Goal: Find specific page/section: Find specific page/section

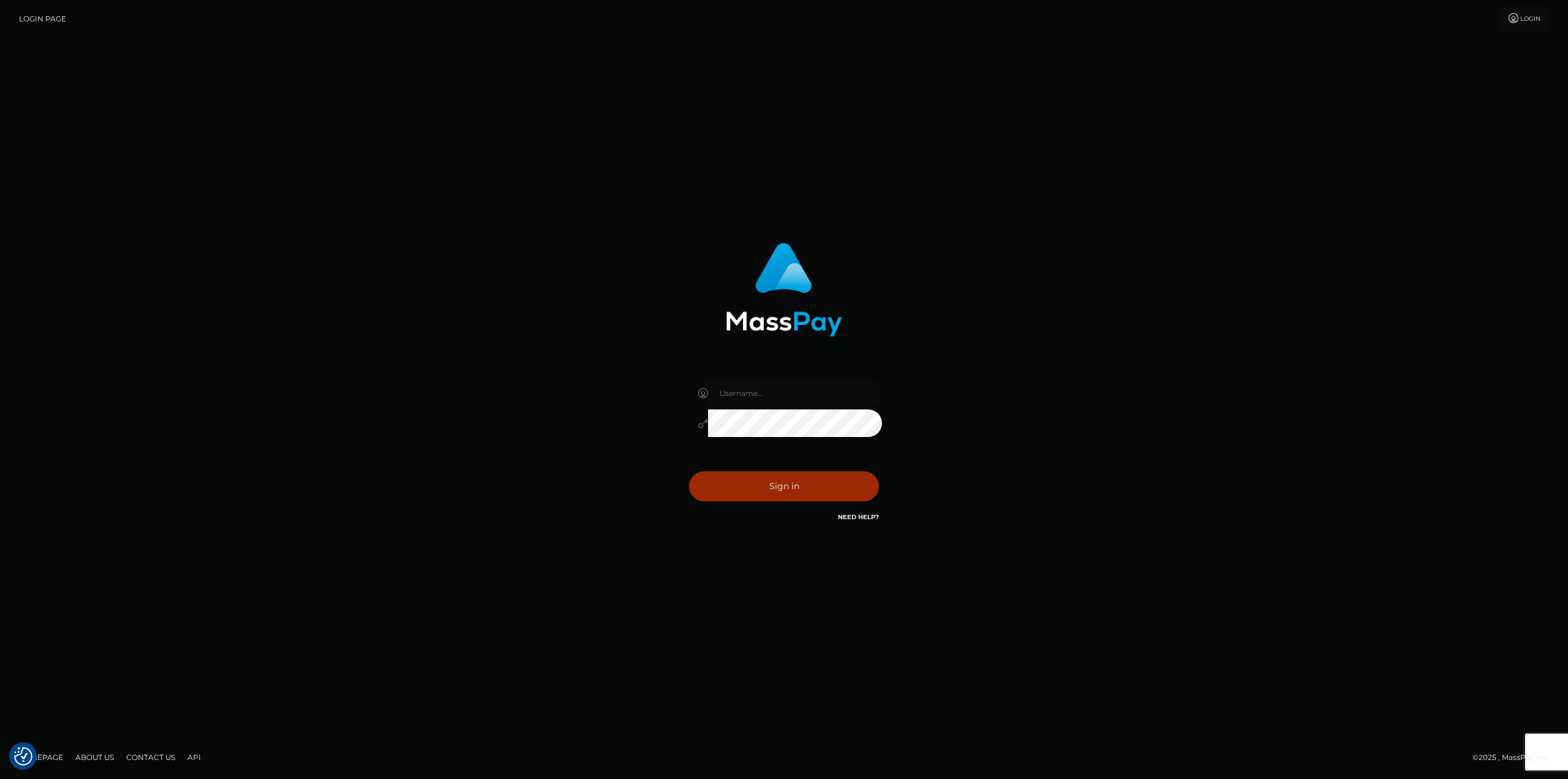
type input "taylor.cm"
click at [810, 484] on button "Sign in" at bounding box center [784, 486] width 190 height 30
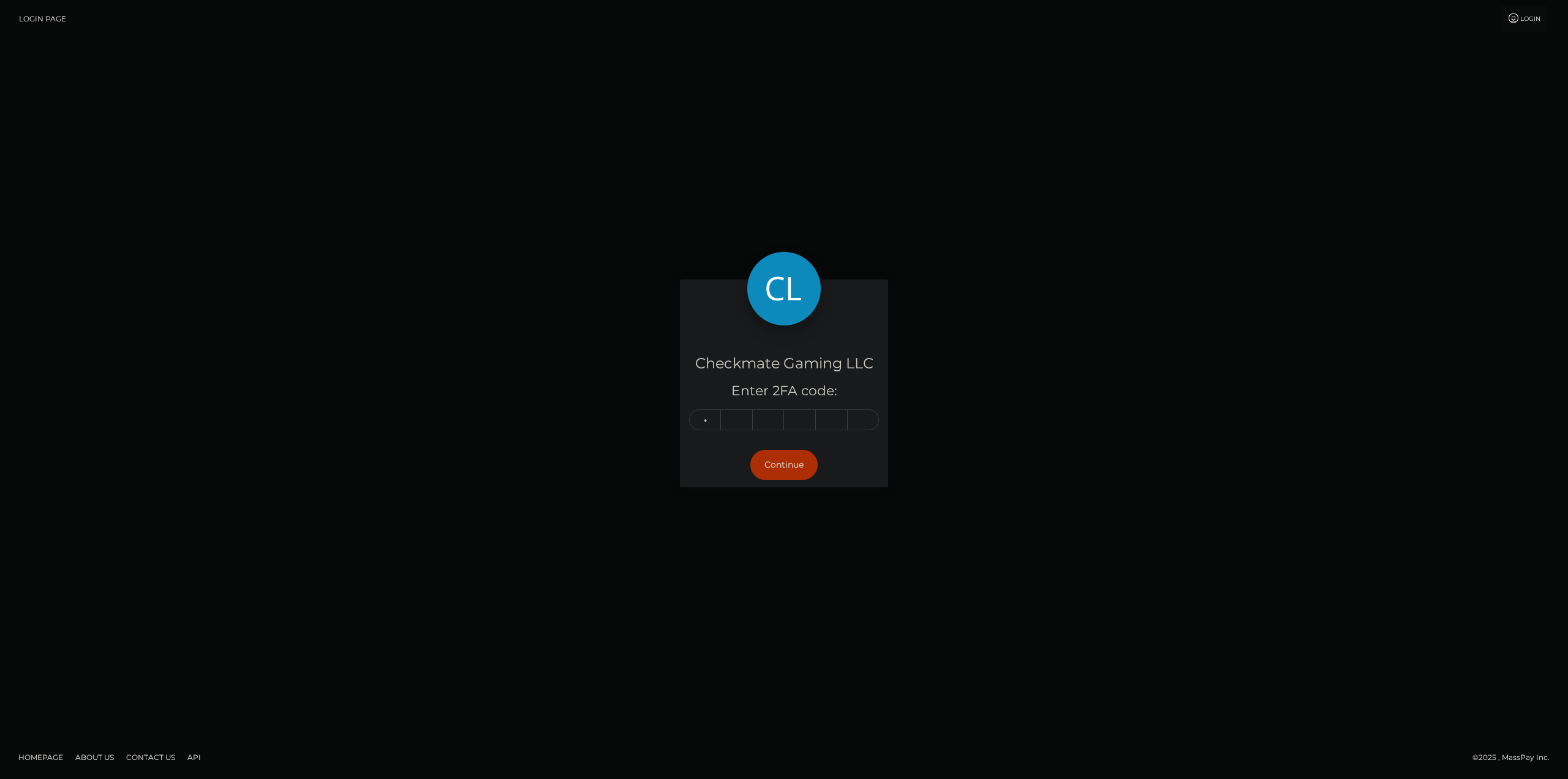
type input "3"
type input "1"
type input "6"
type input "3"
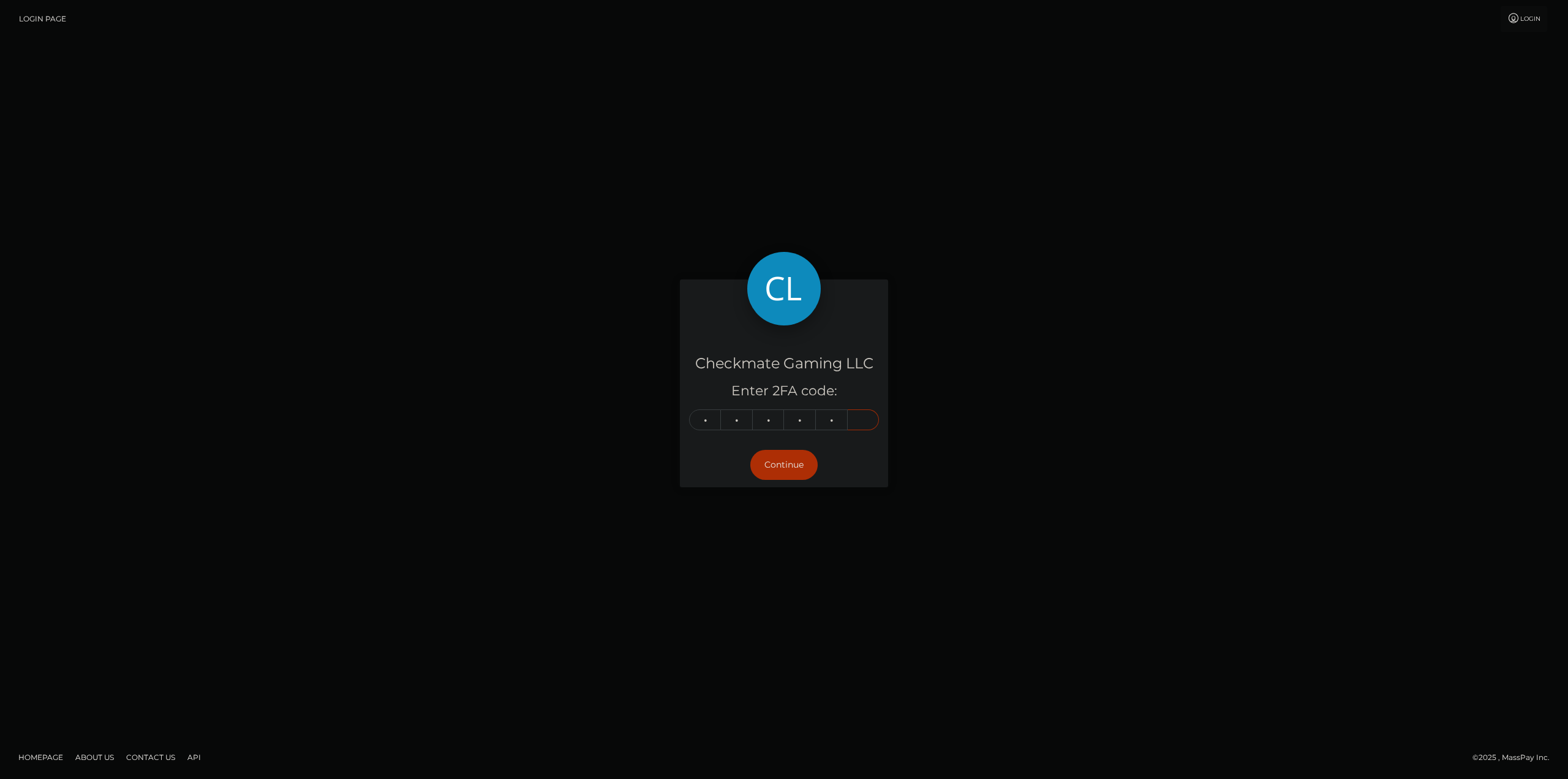
type input "6"
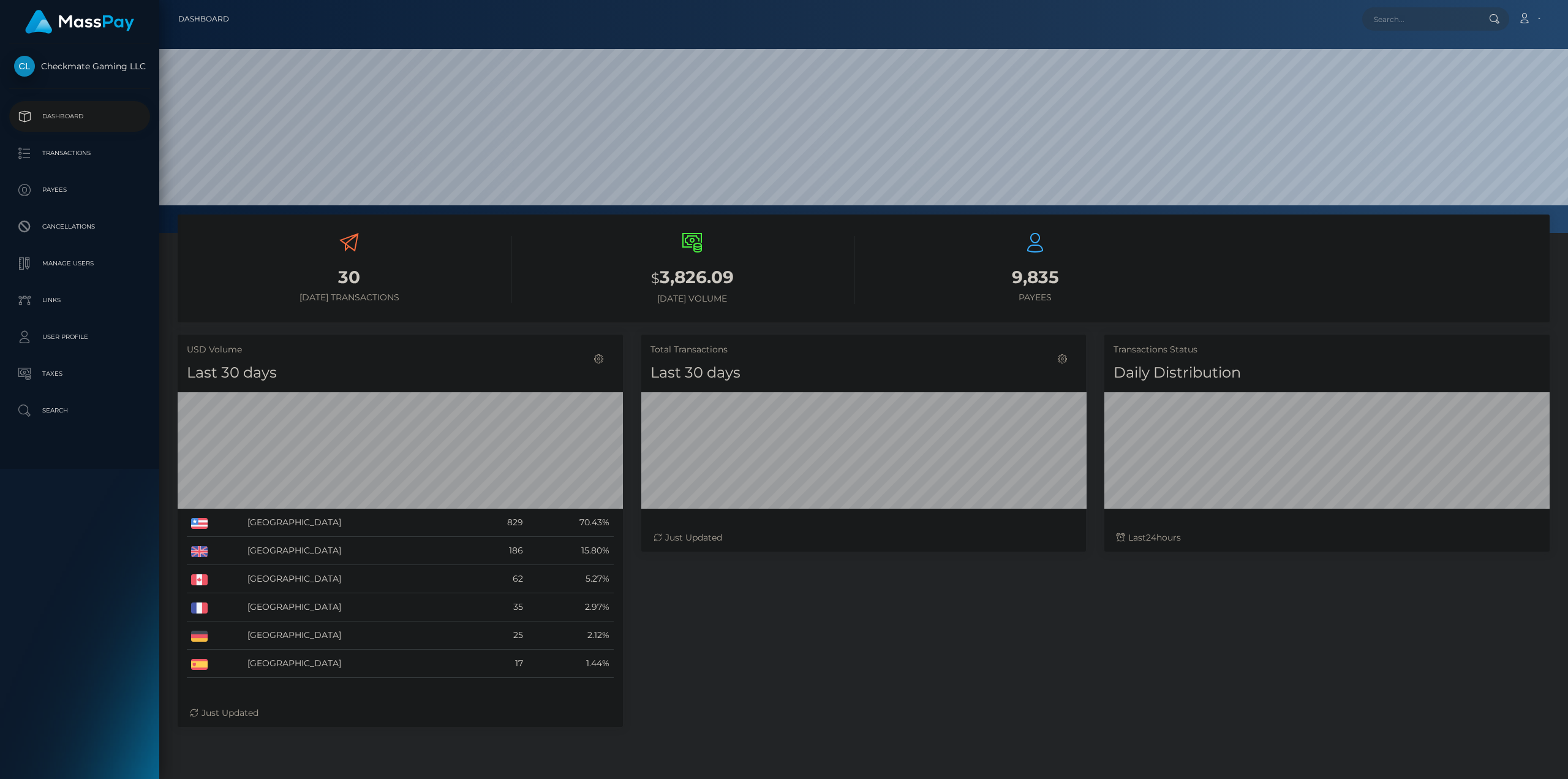
scroll to position [217, 445]
click at [82, 188] on p "Payees" at bounding box center [79, 190] width 131 height 19
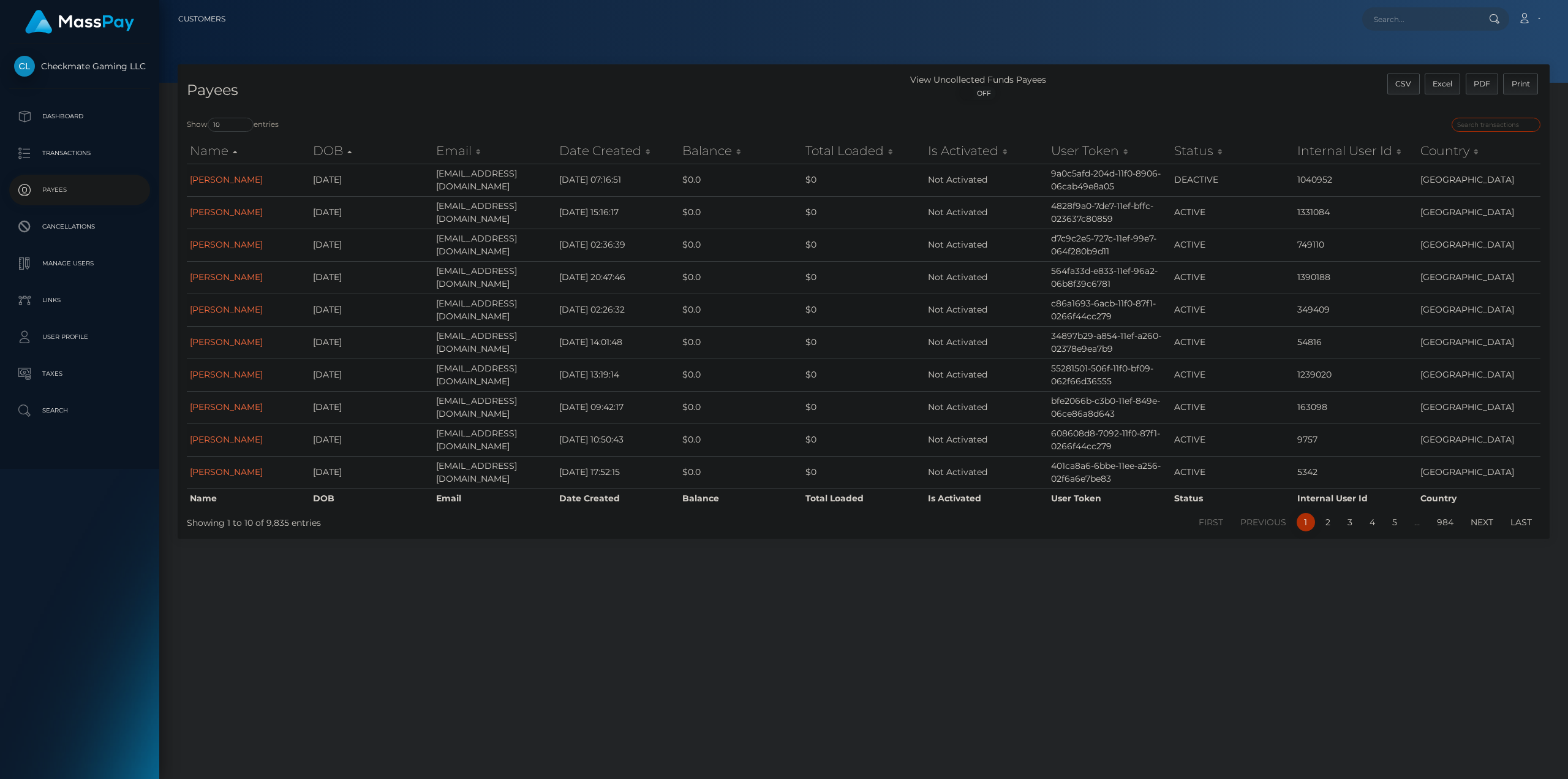
click at [1488, 126] on input "search" at bounding box center [1496, 124] width 89 height 14
paste input "1339638"
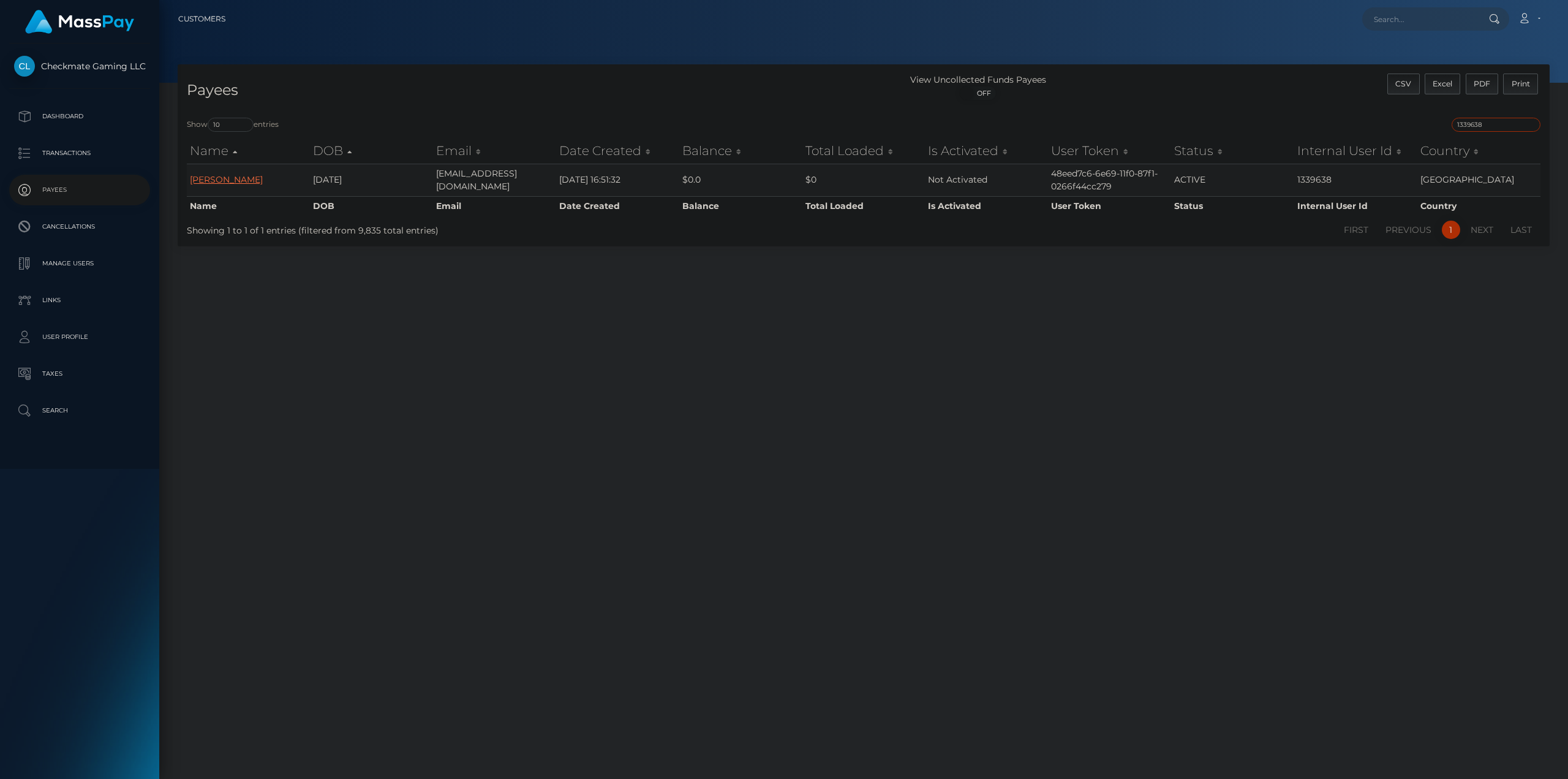
type input "1339638"
click at [234, 177] on link "[PERSON_NAME]" at bounding box center [226, 179] width 73 height 11
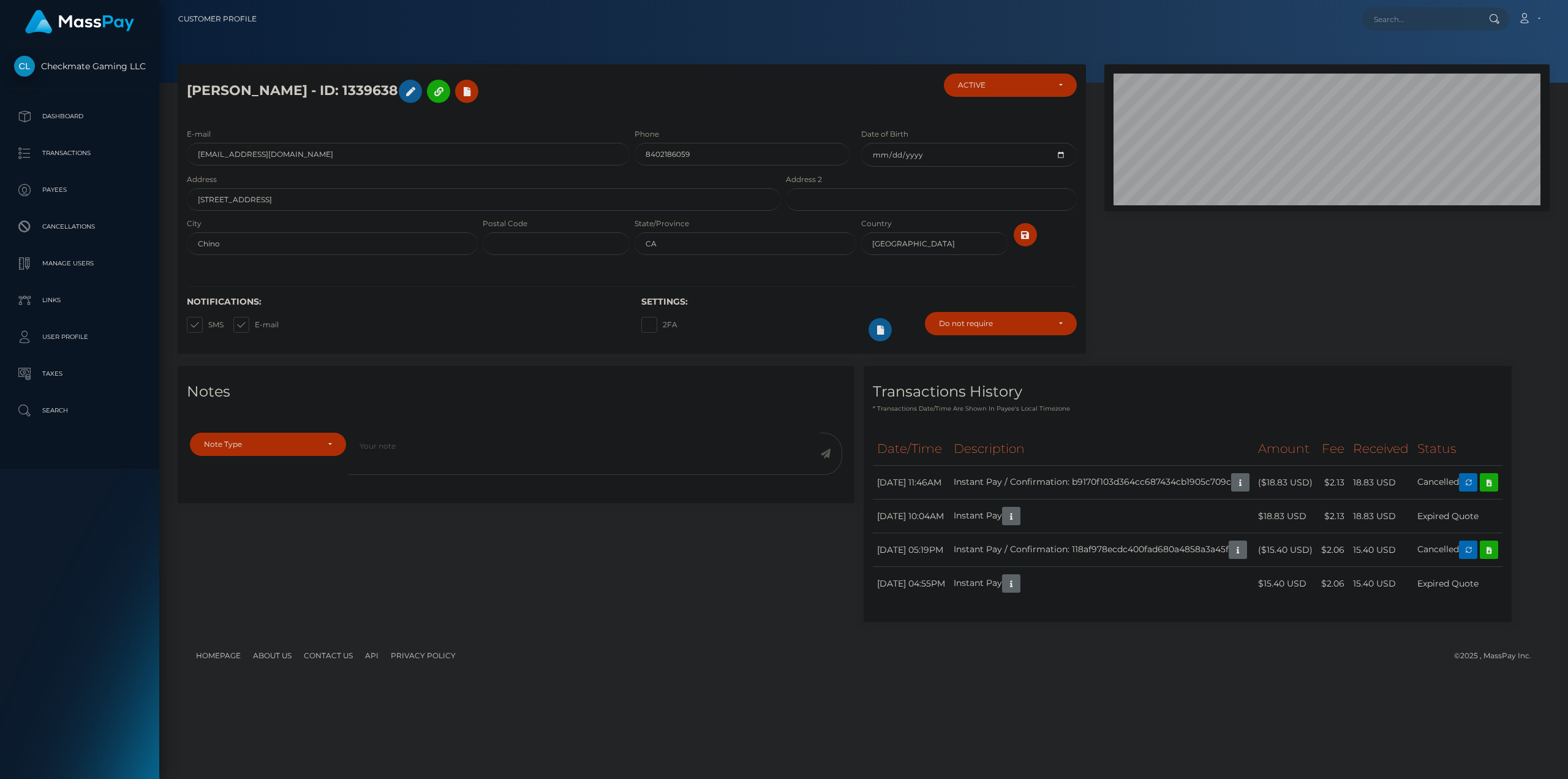
scroll to position [147, 445]
click at [1159, 455] on div "Notes Note Type Compliance Clear Compliance General Note Type" at bounding box center [863, 500] width 1391 height 268
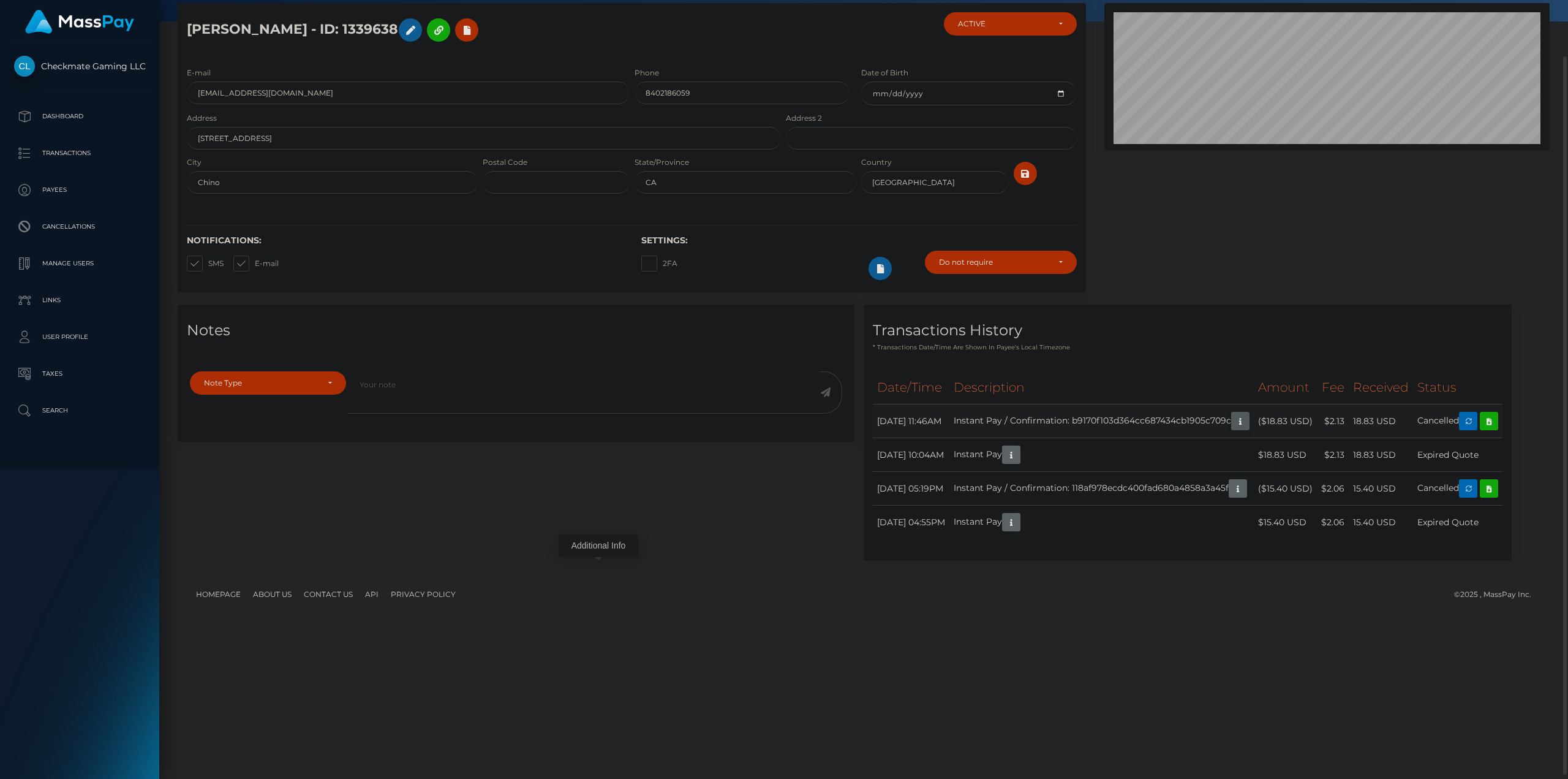
click at [1233, 429] on icon "button" at bounding box center [1240, 421] width 15 height 15
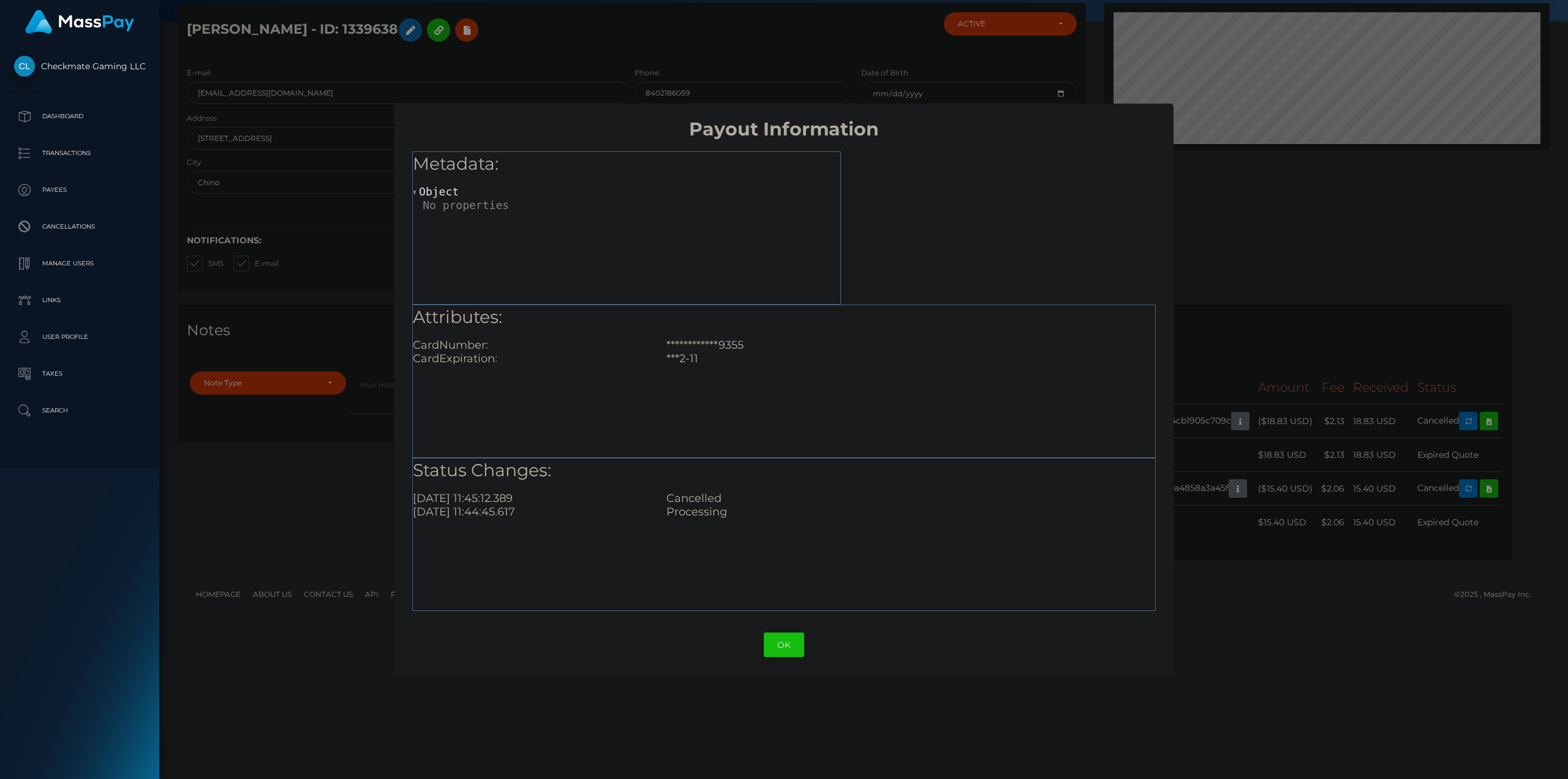
click at [768, 644] on button "OK" at bounding box center [784, 645] width 41 height 25
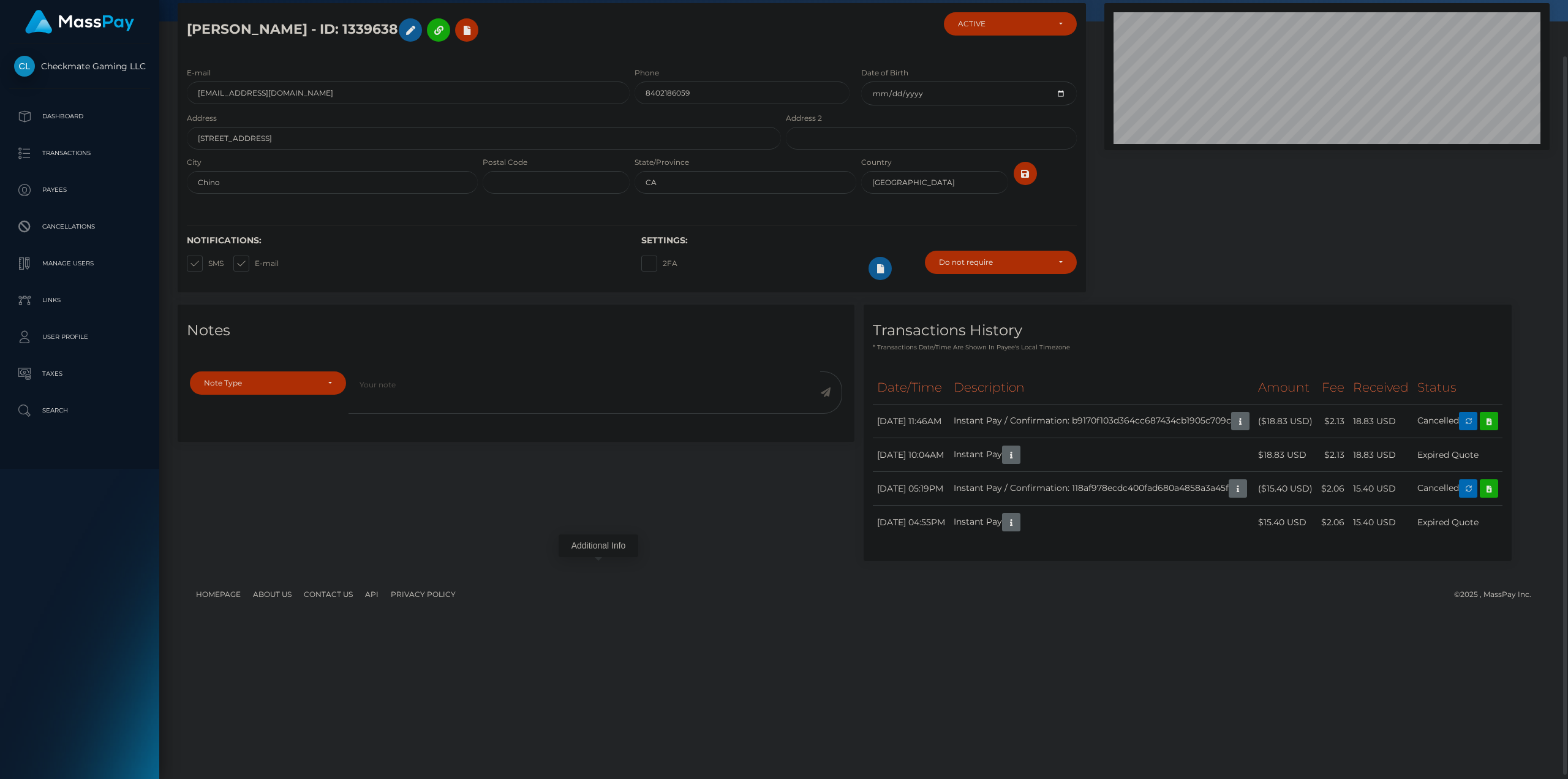
click at [990, 573] on div "Notes Note Type Compliance Clear Compliance General Note Type" at bounding box center [863, 439] width 1391 height 268
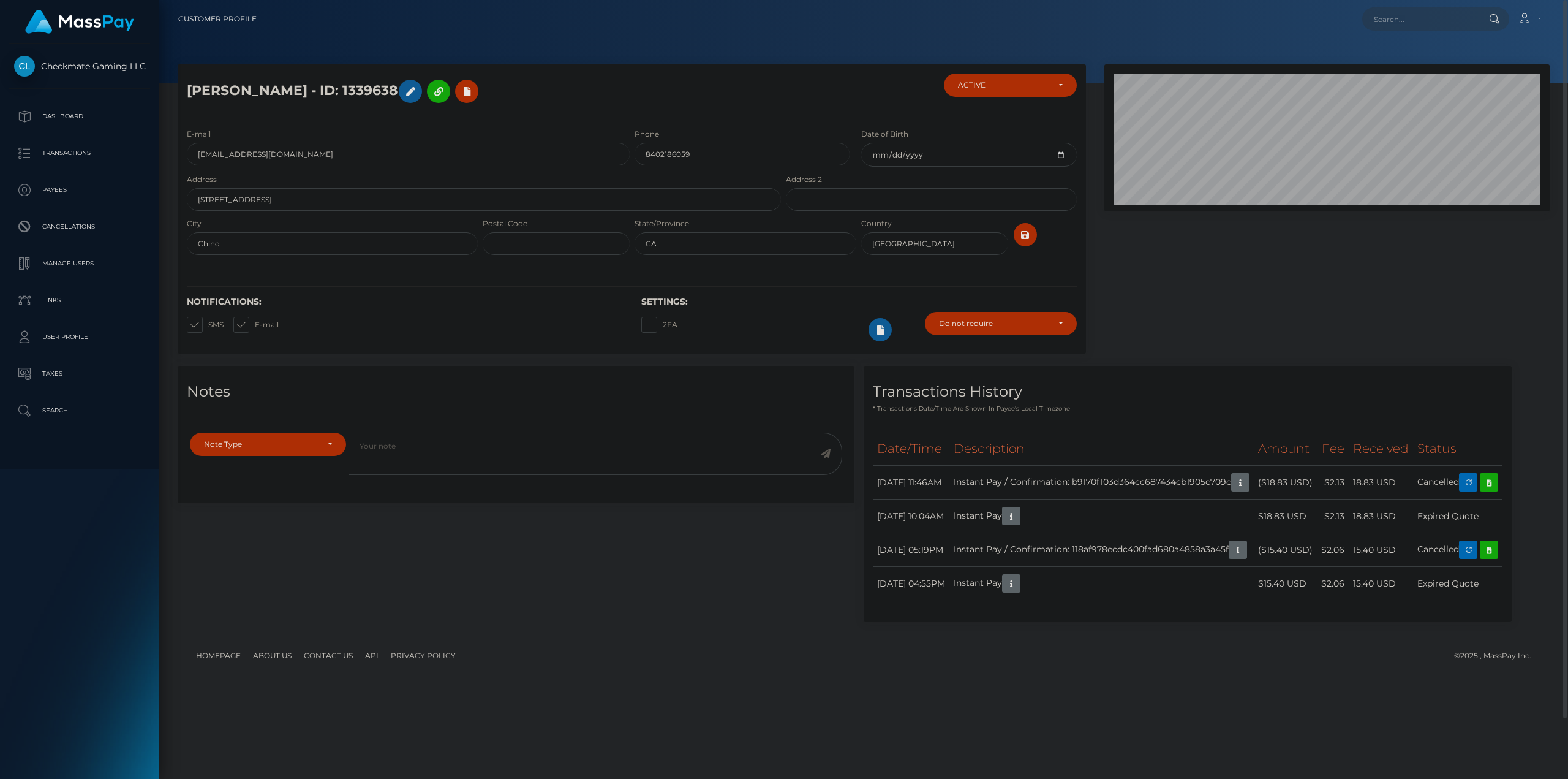
click at [1041, 577] on div "Notes Note Type Compliance Clear Compliance General Note Type" at bounding box center [863, 500] width 1391 height 268
